Goal: Navigation & Orientation: Find specific page/section

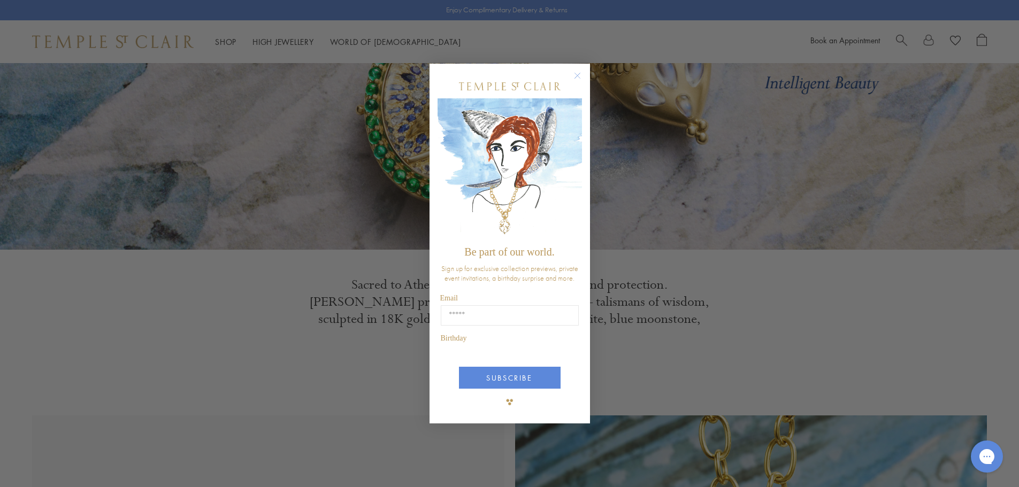
scroll to position [374, 0]
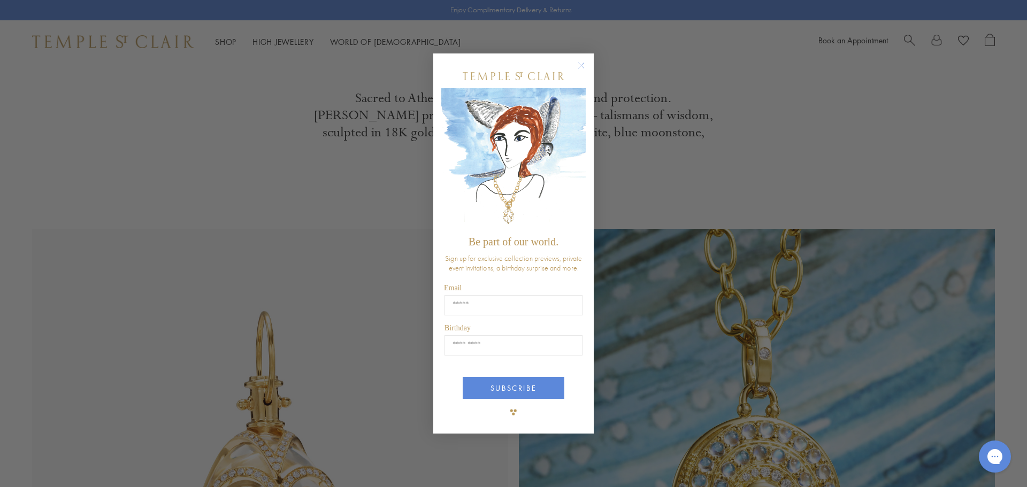
drag, startPoint x: 584, startPoint y: 64, endPoint x: 578, endPoint y: 63, distance: 6.0
click at [584, 63] on circle "Close dialog" at bounding box center [581, 65] width 13 height 13
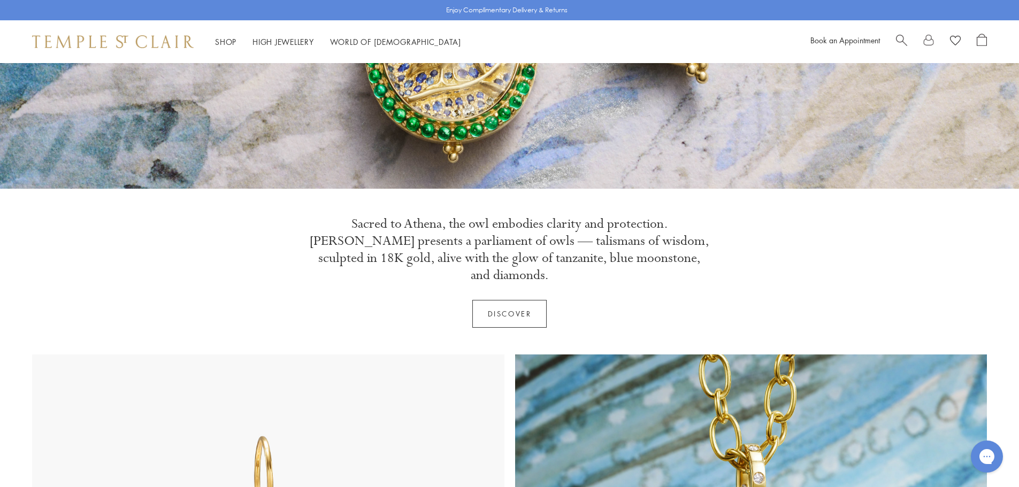
scroll to position [0, 0]
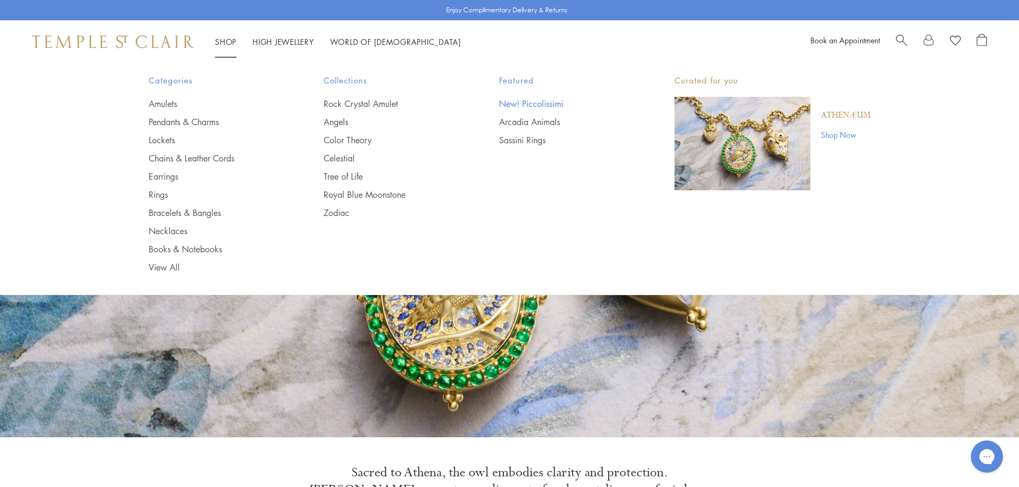
click at [516, 102] on link "New! Piccolissimi" at bounding box center [565, 104] width 133 height 12
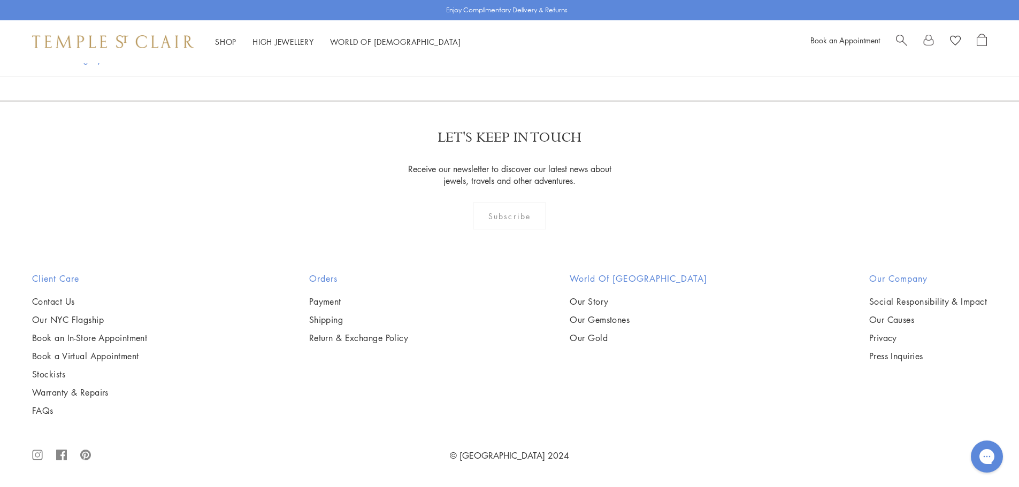
scroll to position [2888, 0]
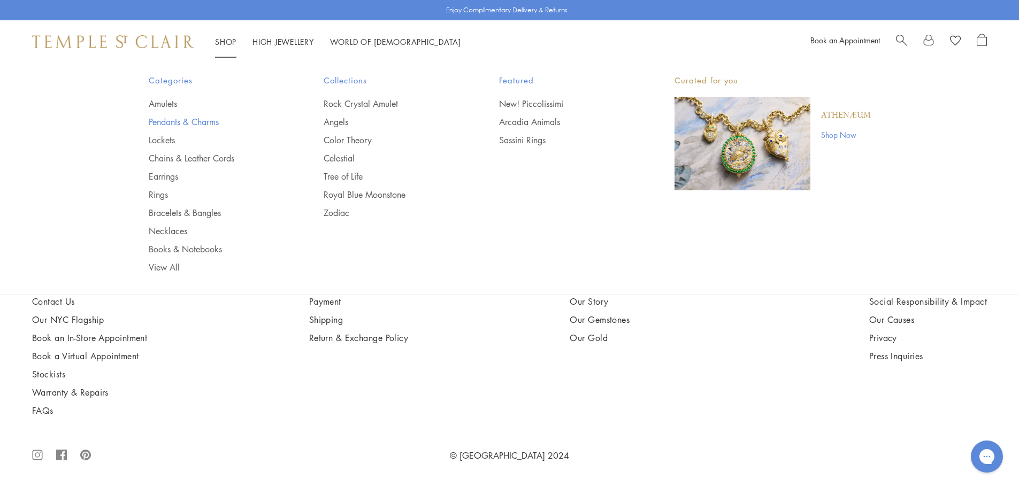
click at [198, 121] on link "Pendants & Charms" at bounding box center [215, 122] width 133 height 12
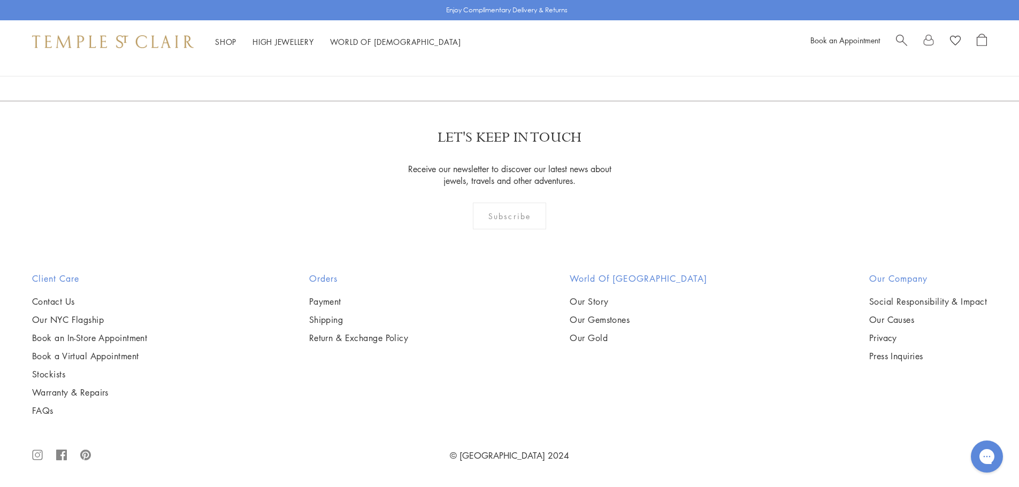
scroll to position [8291, 0]
click at [492, 58] on link "2" at bounding box center [492, 42] width 35 height 29
click at [545, 58] on link "3" at bounding box center [544, 43] width 35 height 29
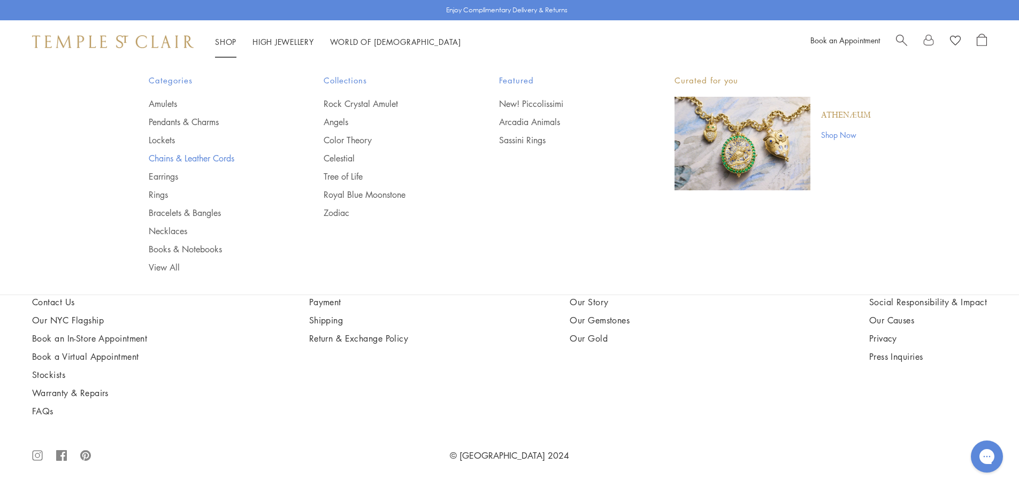
click at [189, 159] on link "Chains & Leather Cords" at bounding box center [215, 158] width 133 height 12
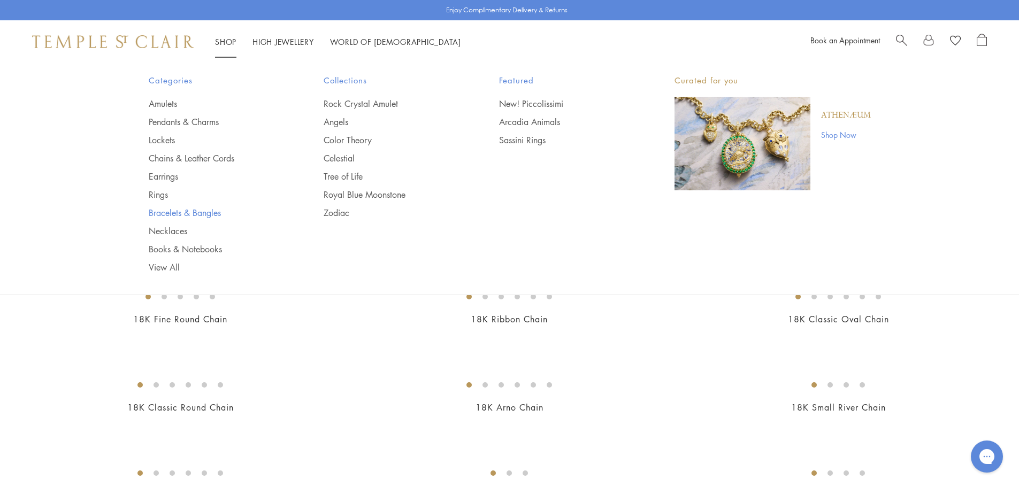
click at [201, 212] on link "Bracelets & Bangles" at bounding box center [215, 213] width 133 height 12
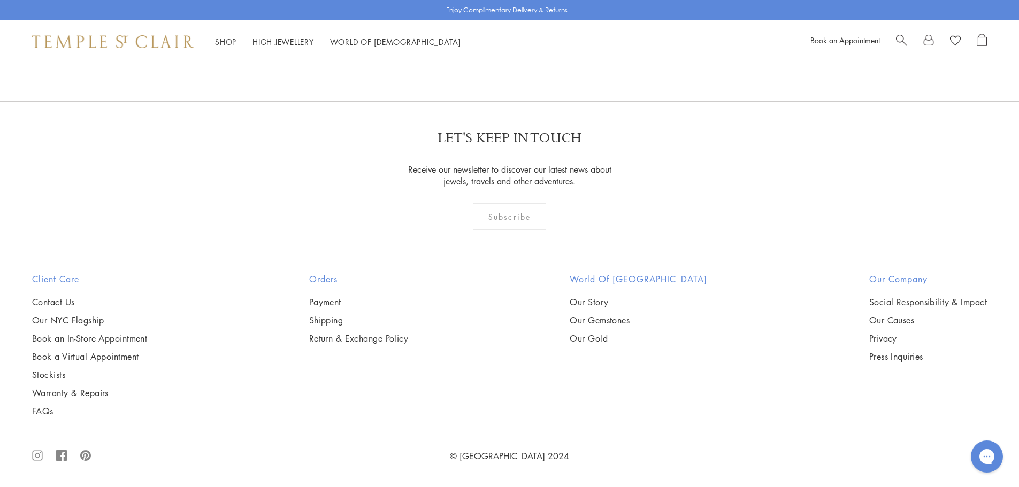
scroll to position [4333, 0]
